Goal: Transaction & Acquisition: Purchase product/service

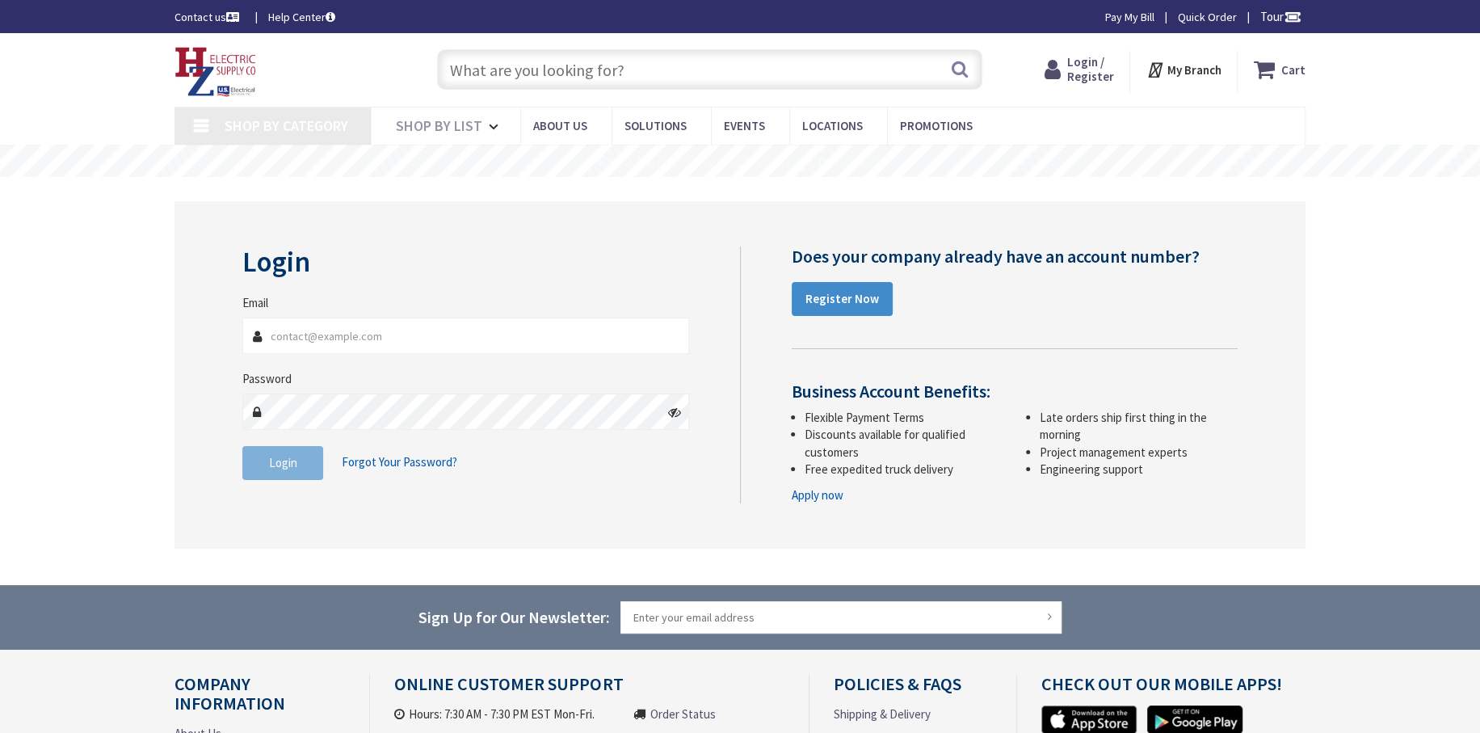
type input "jean@mbprecision.net"
click at [510, 489] on fieldset "Email jean@mbprecision.net Password Login Forgot Your Password?" at bounding box center [465, 395] width 447 height 202
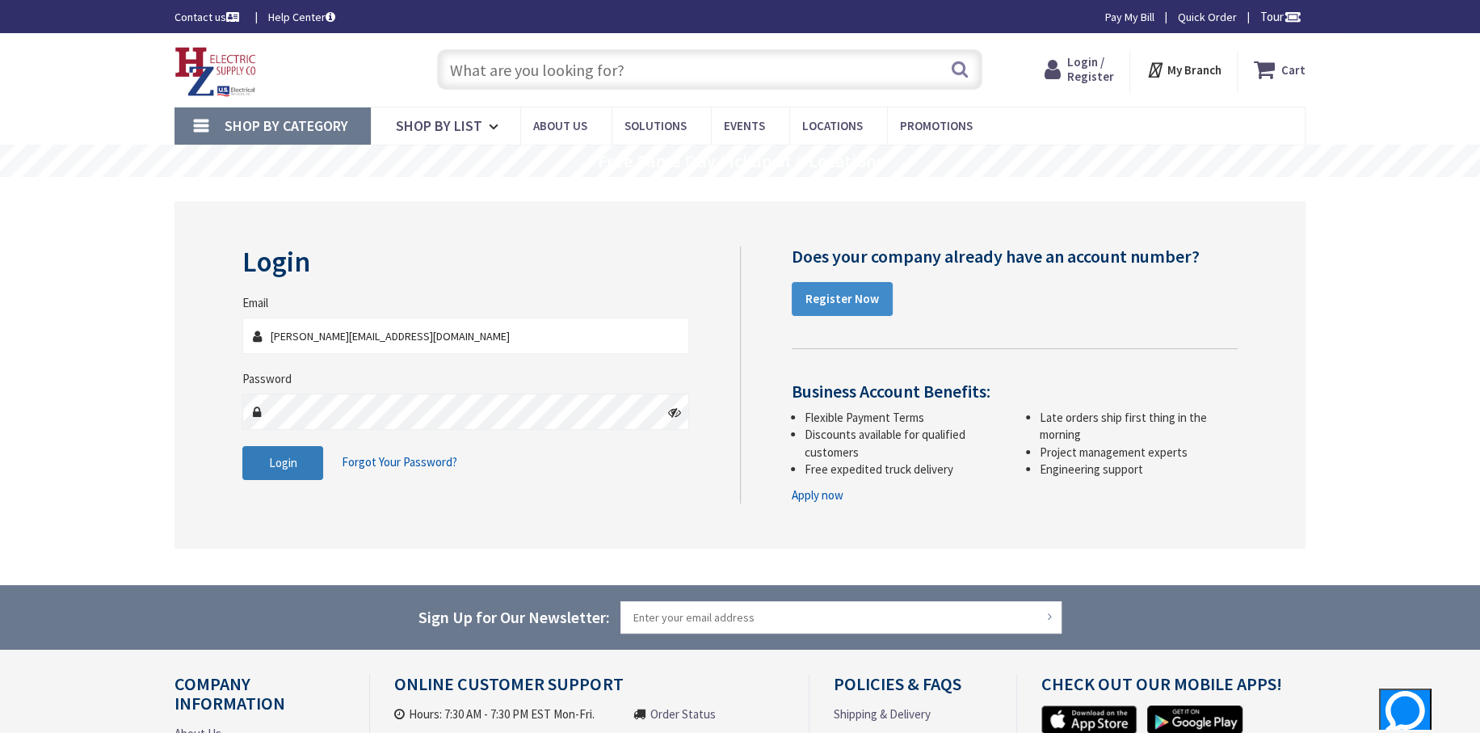
click at [284, 462] on span "Login" at bounding box center [283, 462] width 28 height 15
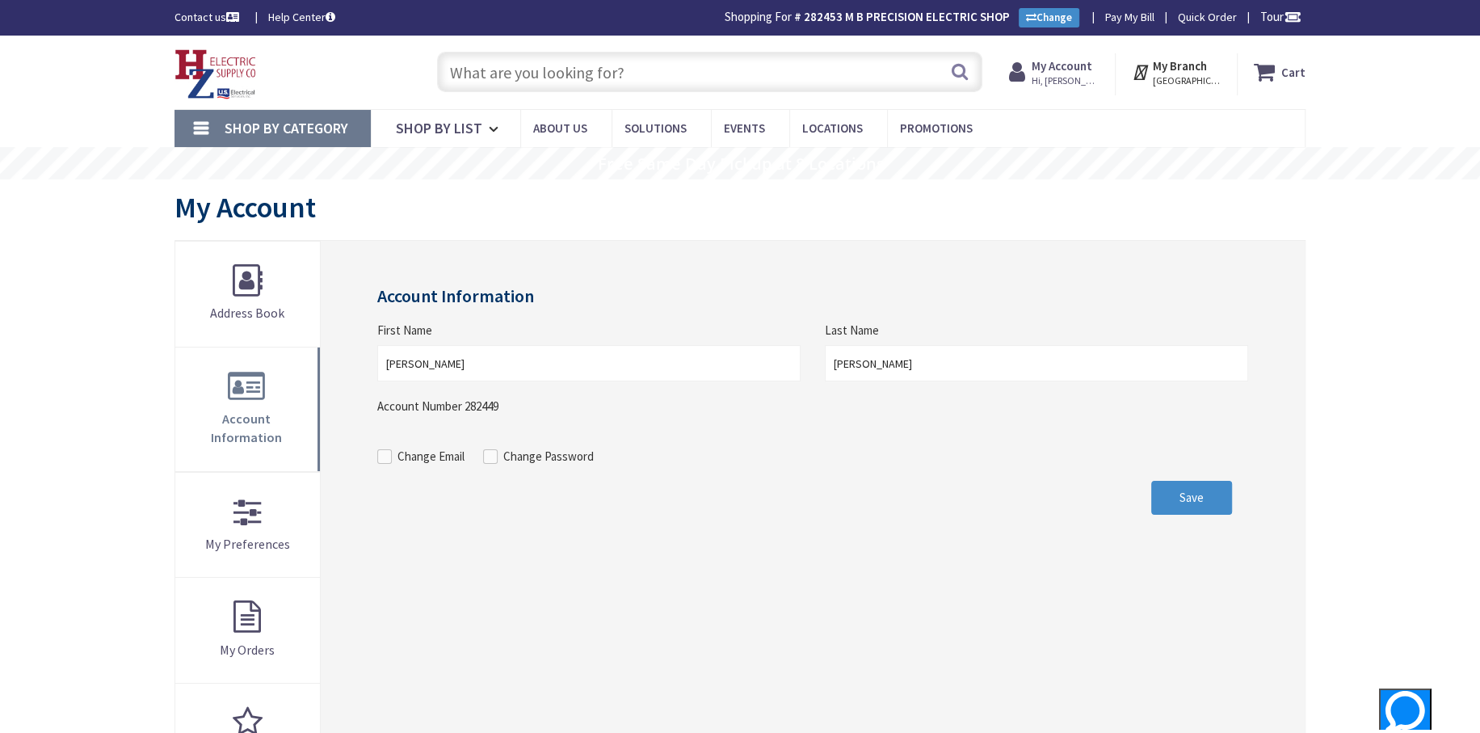
click at [478, 71] on input "text" at bounding box center [709, 72] width 545 height 40
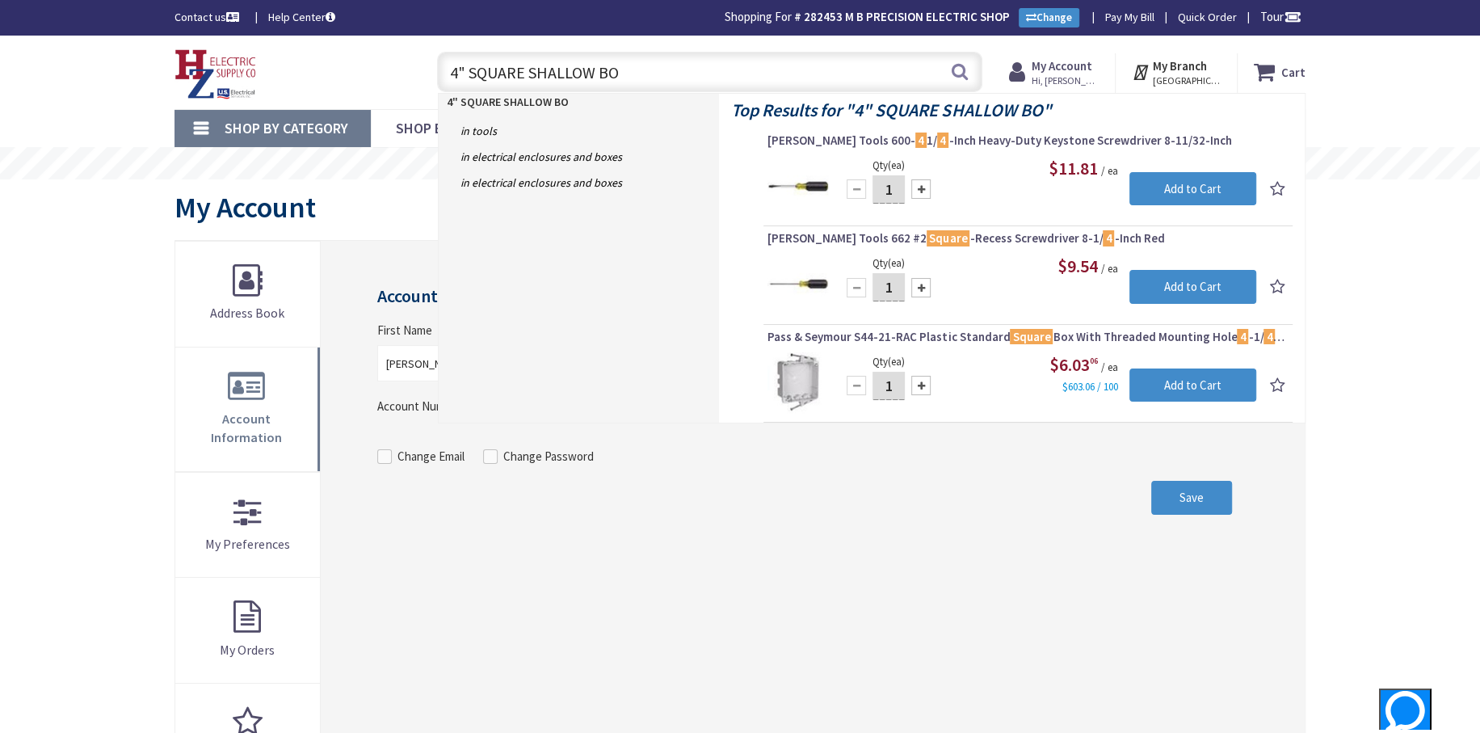
type input "4" SQUARE SHALLOW BOX"
